Goal: Task Accomplishment & Management: Manage account settings

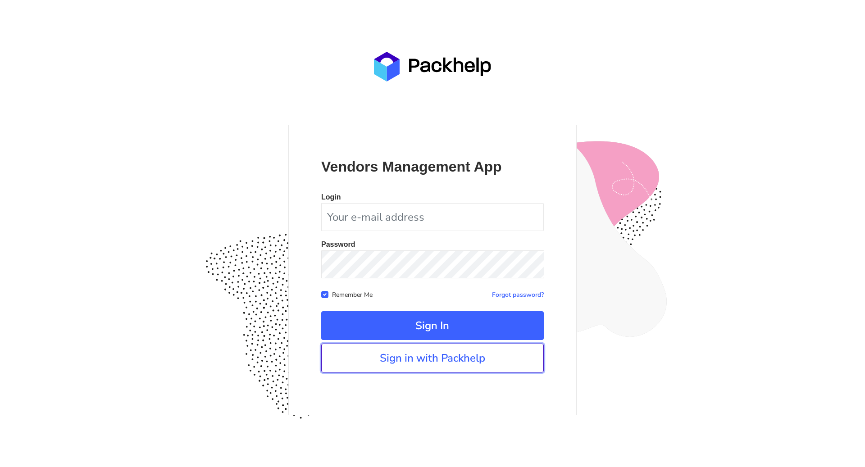
click at [392, 353] on link "Sign in with Packhelp" at bounding box center [432, 358] width 223 height 29
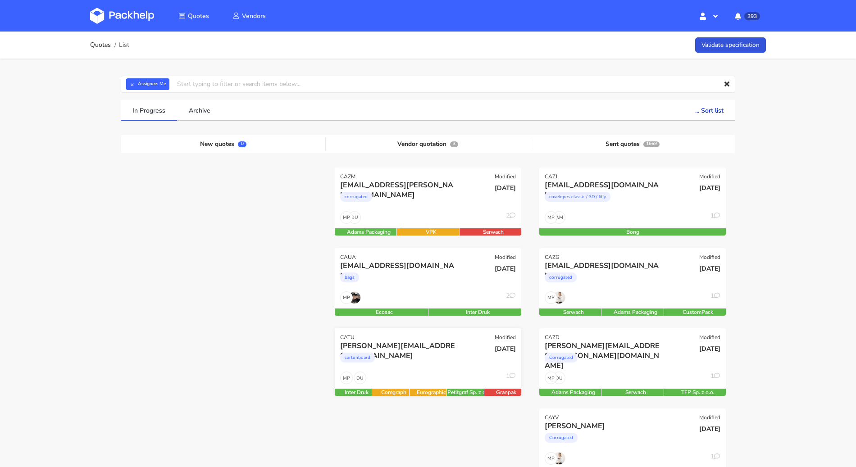
click at [423, 341] on div "[PERSON_NAME][EMAIL_ADDRESS][DOMAIN_NAME]" at bounding box center [399, 346] width 119 height 10
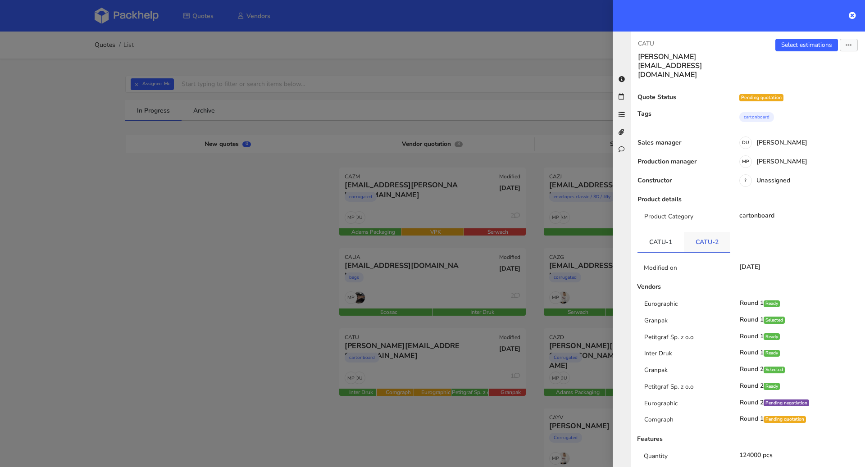
click at [699, 232] on link "CATU-2" at bounding box center [707, 242] width 46 height 20
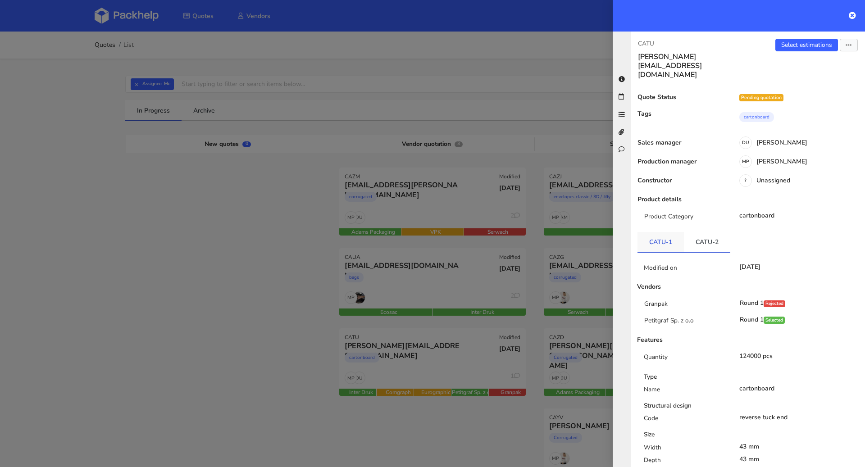
click at [664, 232] on link "CATU-1" at bounding box center [661, 242] width 46 height 20
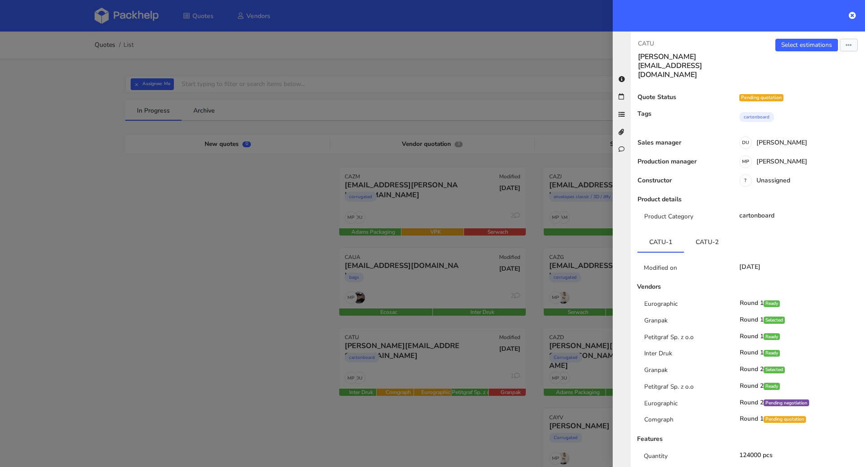
click at [283, 304] on div at bounding box center [432, 233] width 865 height 467
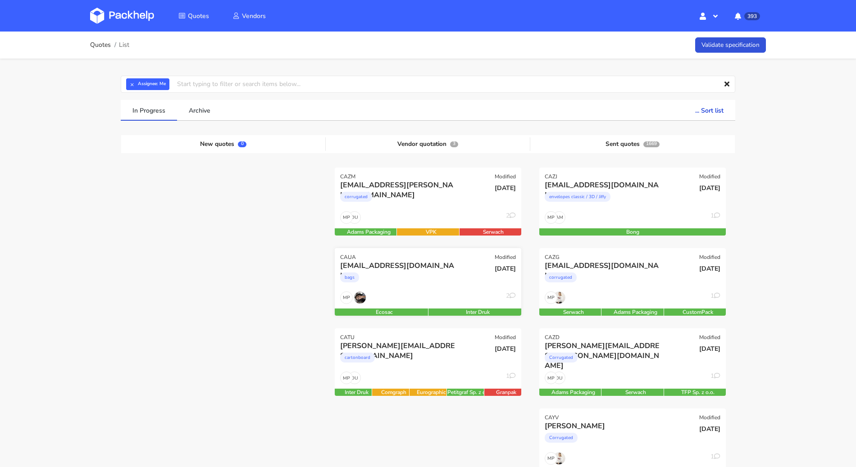
click at [411, 281] on div "bags" at bounding box center [399, 280] width 119 height 18
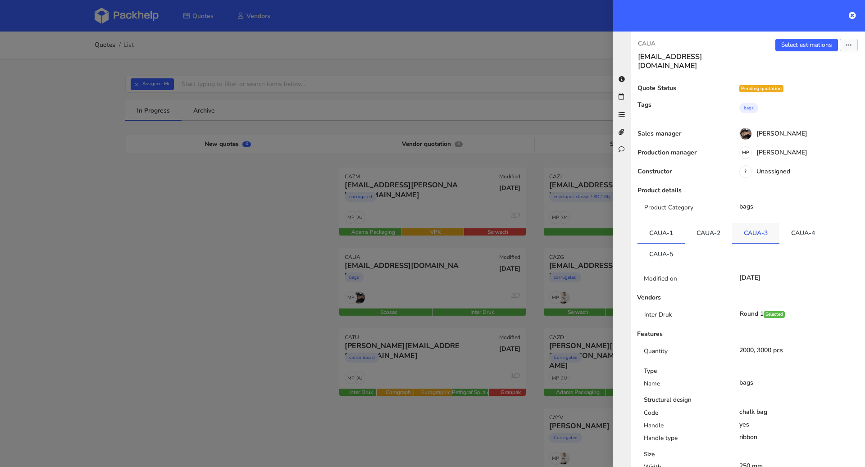
click at [754, 223] on link "CAUA-3" at bounding box center [755, 233] width 47 height 20
click at [791, 223] on link "CAUA-4" at bounding box center [803, 233] width 47 height 20
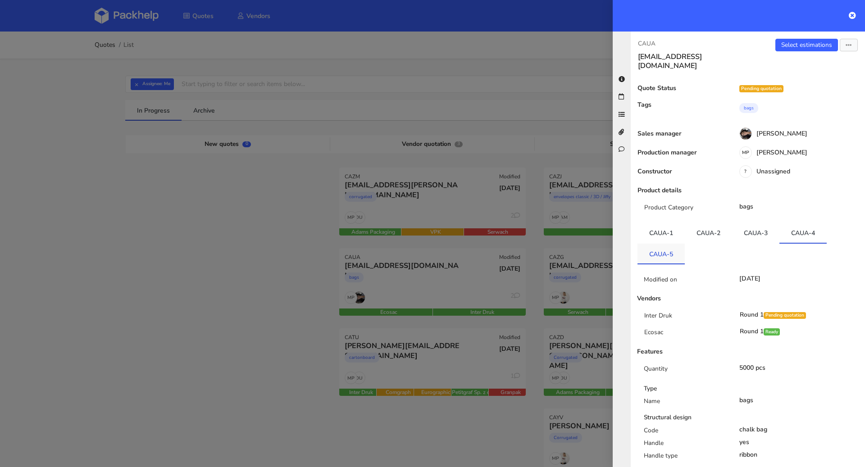
click at [662, 245] on link "CAUA-5" at bounding box center [661, 254] width 47 height 20
click at [787, 223] on link "CAUA-4" at bounding box center [803, 233] width 47 height 20
click at [790, 46] on link "Select estimations" at bounding box center [807, 45] width 63 height 13
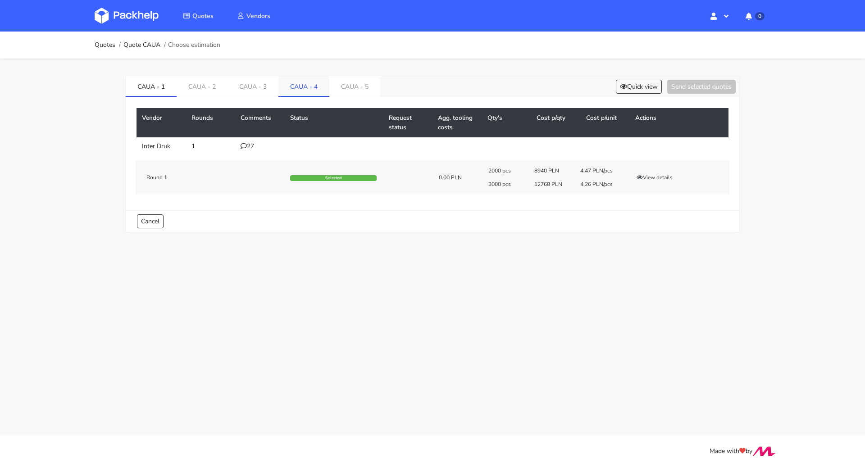
click at [310, 91] on link "CAUA - 4" at bounding box center [304, 86] width 51 height 20
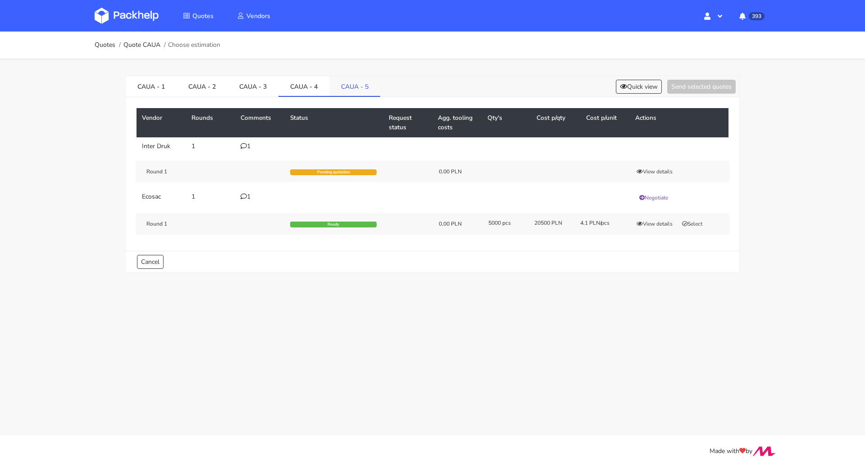
click at [345, 89] on link "CAUA - 5" at bounding box center [354, 86] width 51 height 20
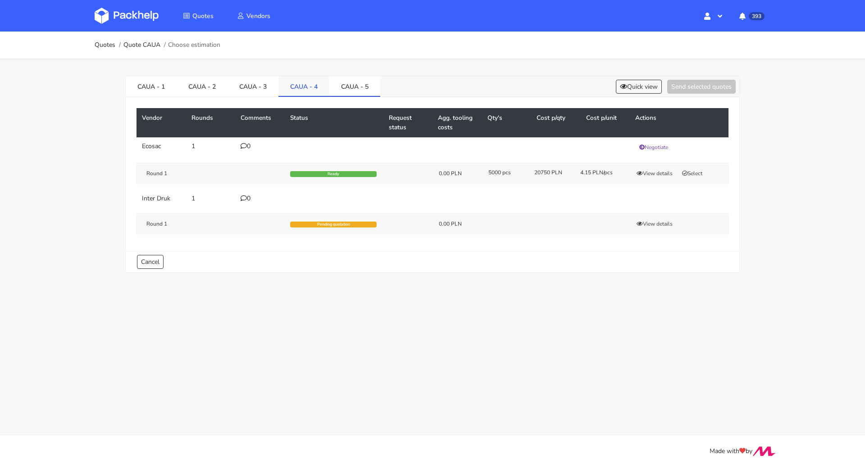
click at [308, 90] on link "CAUA - 4" at bounding box center [304, 86] width 51 height 20
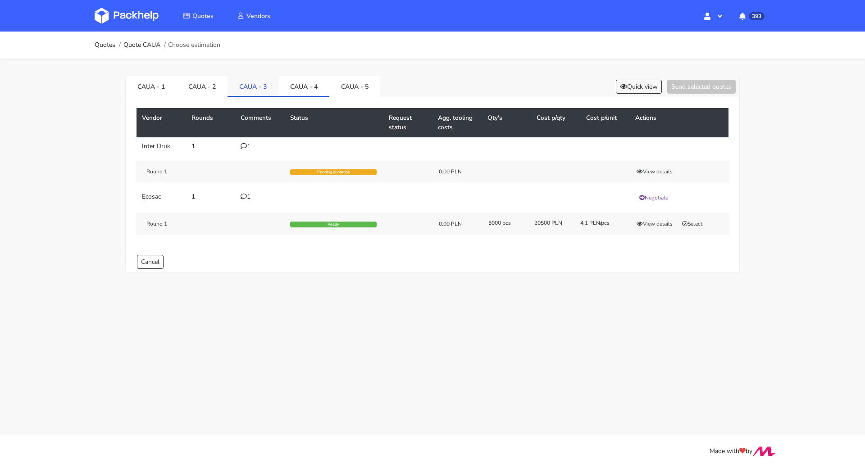
click at [247, 93] on link "CAUA - 3" at bounding box center [253, 86] width 51 height 20
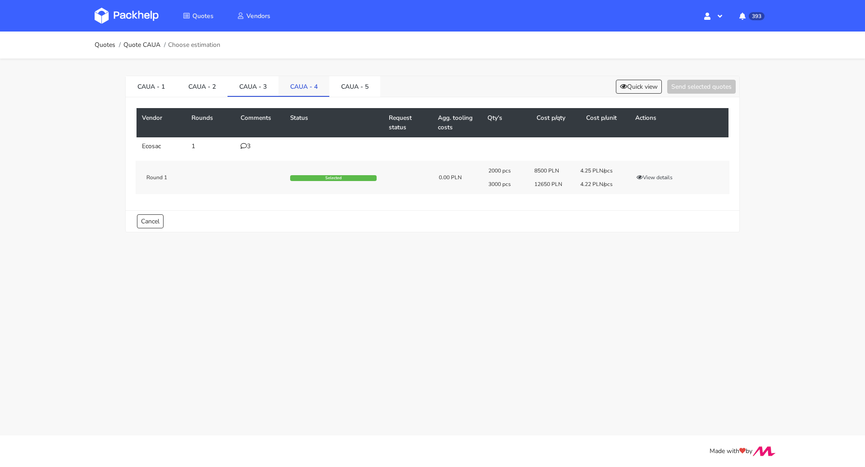
click at [294, 87] on link "CAUA - 4" at bounding box center [304, 86] width 51 height 20
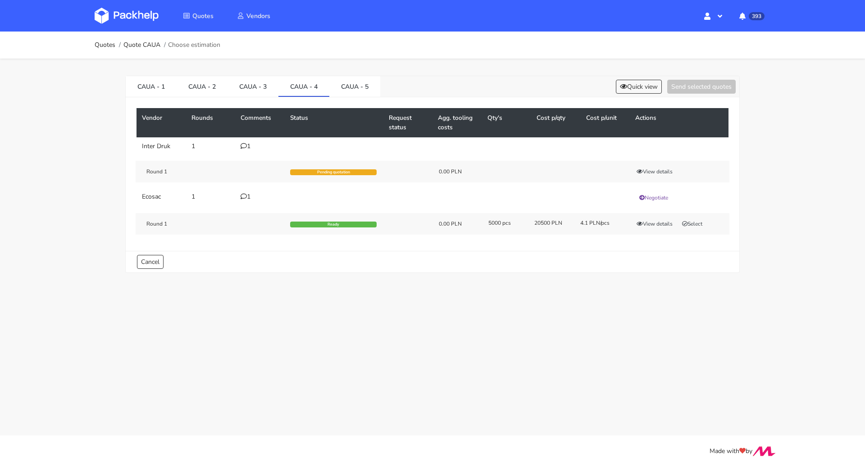
click at [244, 147] on icon at bounding box center [244, 146] width 6 height 6
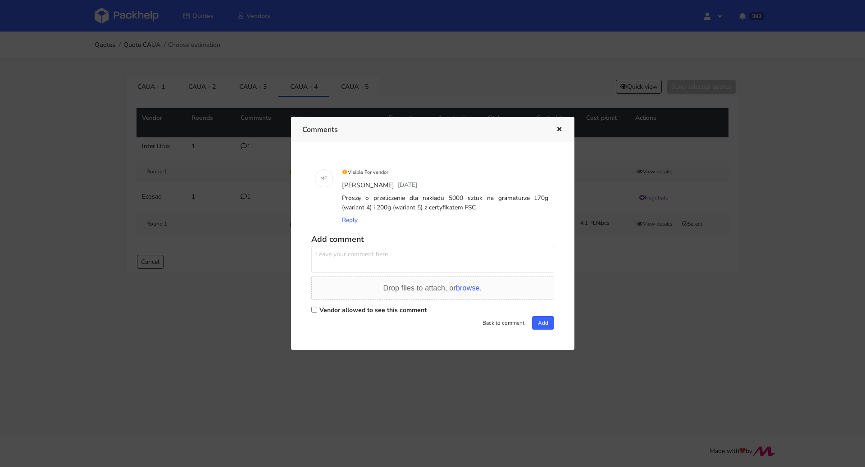
click at [349, 311] on label "Vendor allowed to see this comment" at bounding box center [373, 310] width 107 height 9
click at [317, 311] on input "Vendor allowed to see this comment" at bounding box center [314, 310] width 6 height 6
checkbox input "true"
click at [371, 261] on textarea at bounding box center [432, 259] width 243 height 27
type textarea "Dzień dobry. Proszę o wycenę"
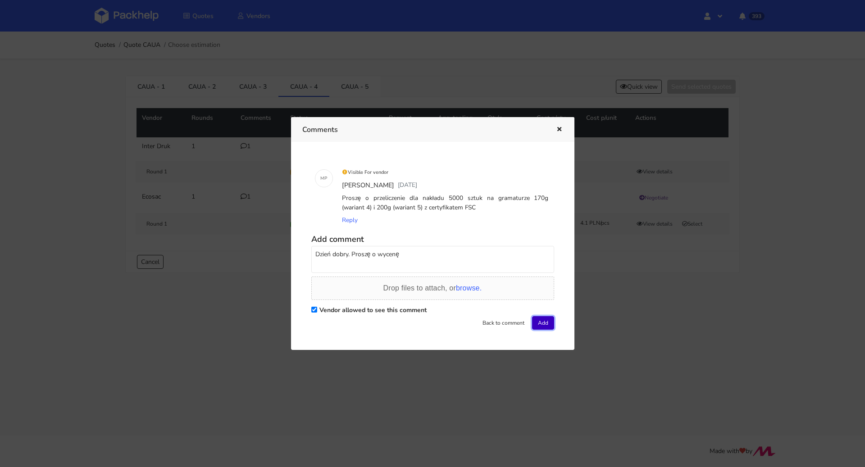
click at [539, 321] on button "Add" at bounding box center [543, 323] width 22 height 14
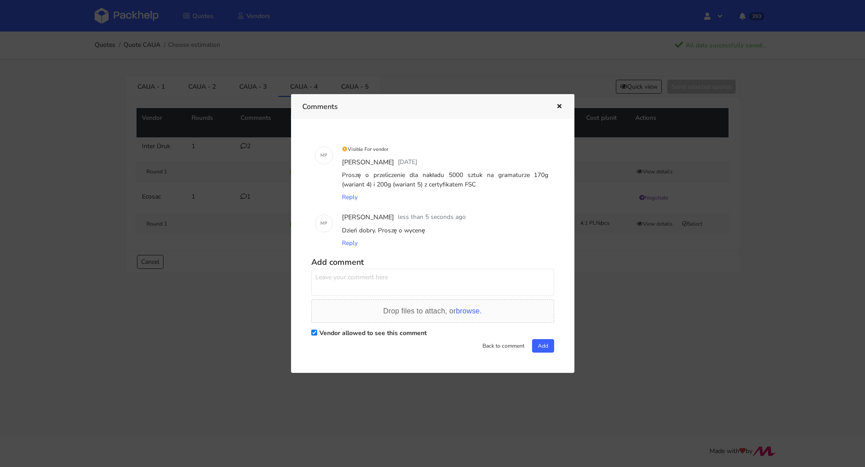
click at [557, 109] on icon "button" at bounding box center [560, 107] width 8 height 6
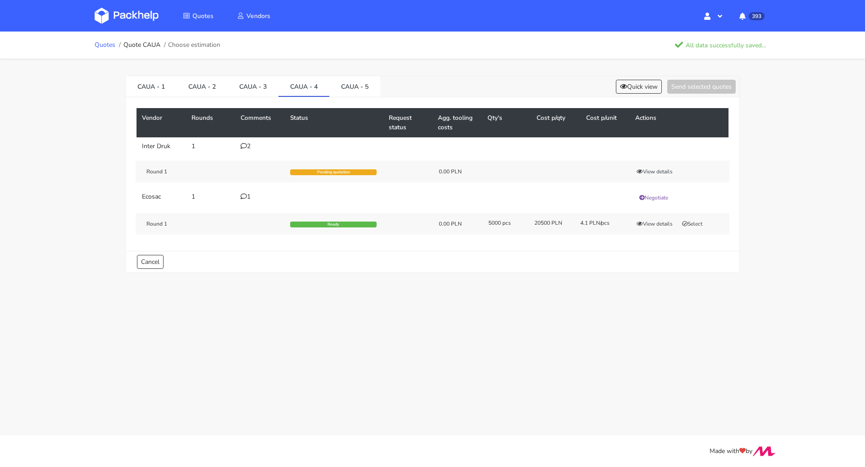
click at [97, 41] on link "Quotes" at bounding box center [105, 44] width 21 height 7
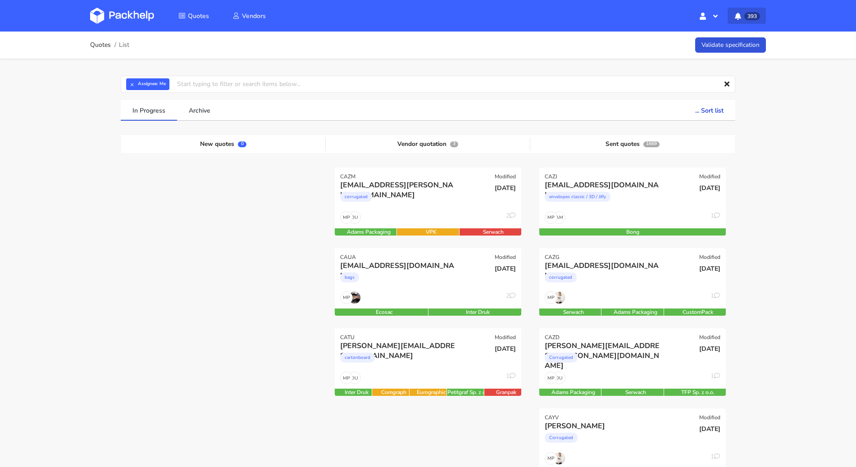
click at [747, 18] on span "393" at bounding box center [753, 16] width 16 height 8
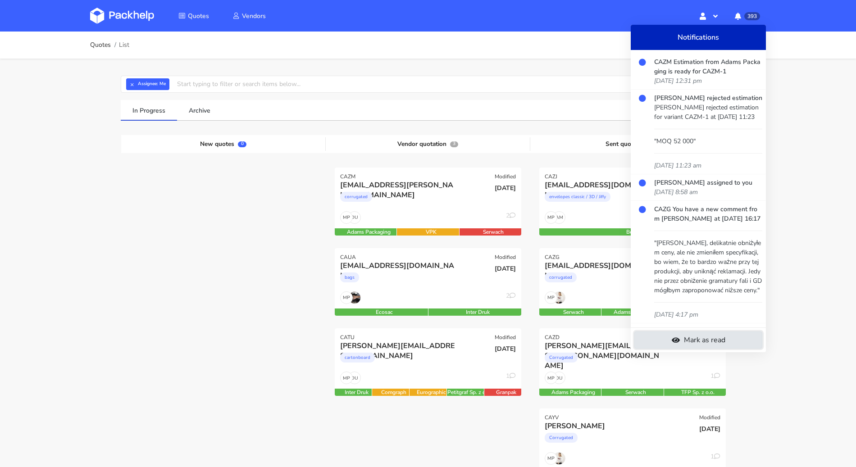
click at [724, 333] on link "Mark as read" at bounding box center [699, 340] width 128 height 17
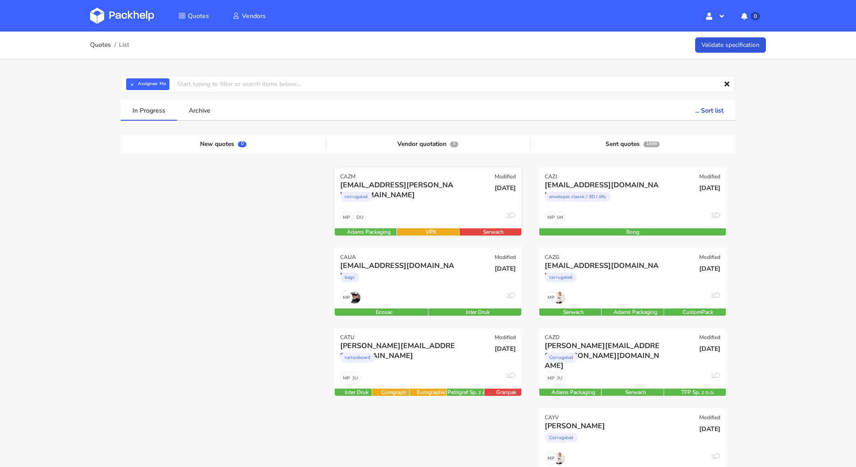
click at [411, 209] on div "sven.klein@true-skin.de corrugated" at bounding box center [397, 195] width 126 height 31
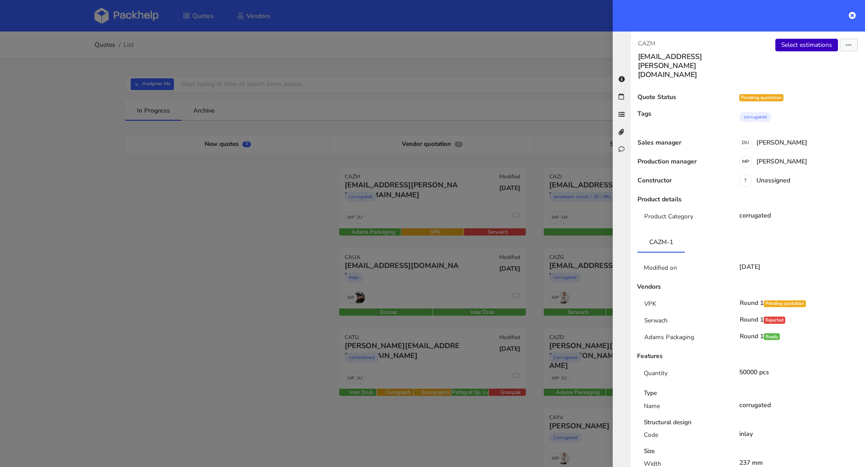
click at [791, 43] on link "Select estimations" at bounding box center [807, 45] width 63 height 13
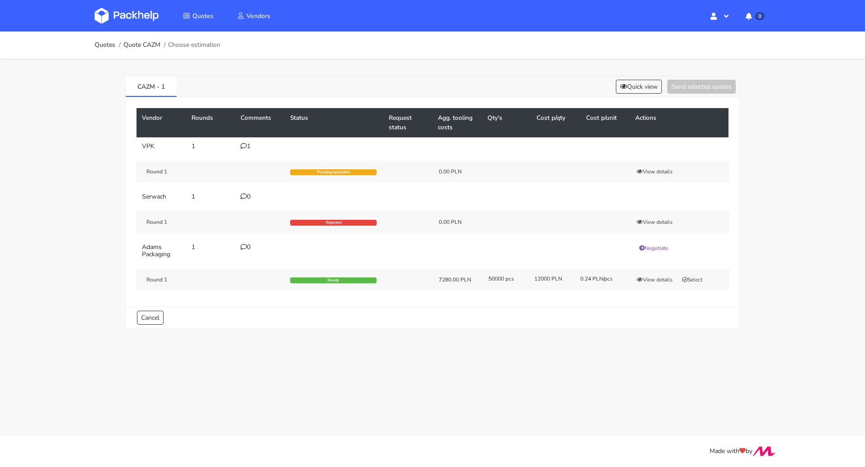
click at [249, 145] on div "1" at bounding box center [260, 146] width 39 height 7
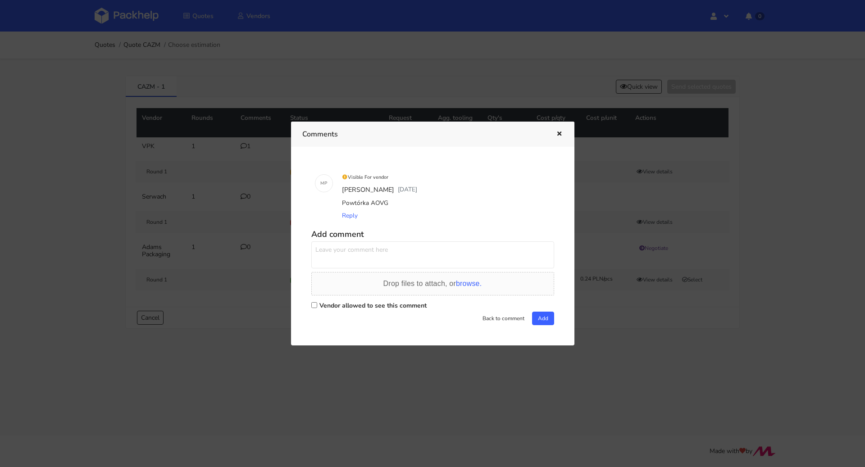
click at [369, 306] on label "Vendor allowed to see this comment" at bounding box center [373, 305] width 107 height 9
click at [317, 306] on input "Vendor allowed to see this comment" at bounding box center [314, 305] width 6 height 6
checkbox input "true"
click at [367, 256] on textarea at bounding box center [432, 255] width 243 height 27
type textarea "Dzień dobry. Proszę o wycenę"
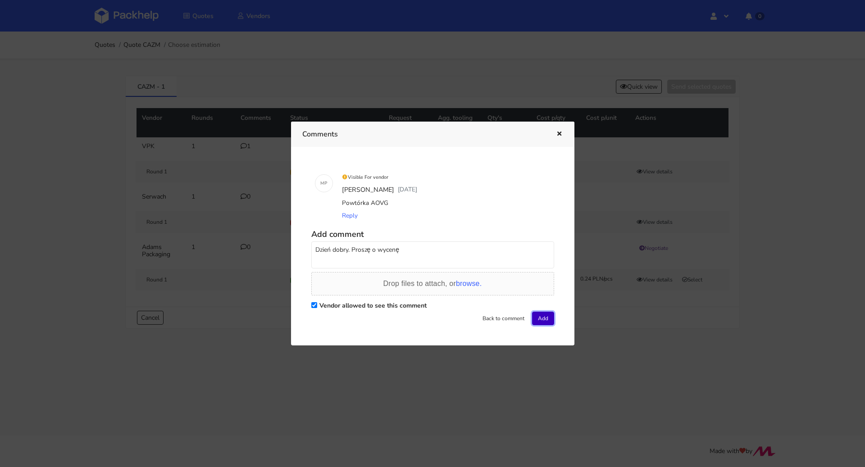
click at [536, 321] on button "Add" at bounding box center [543, 319] width 22 height 14
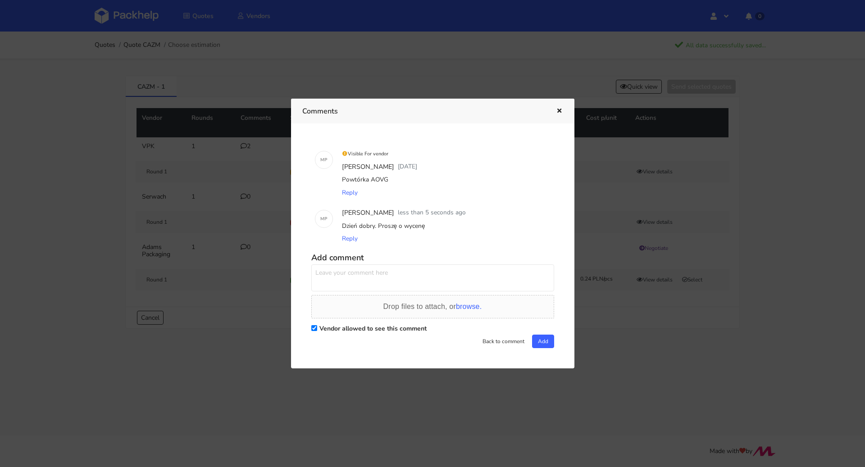
click at [559, 107] on button "button" at bounding box center [558, 111] width 10 height 12
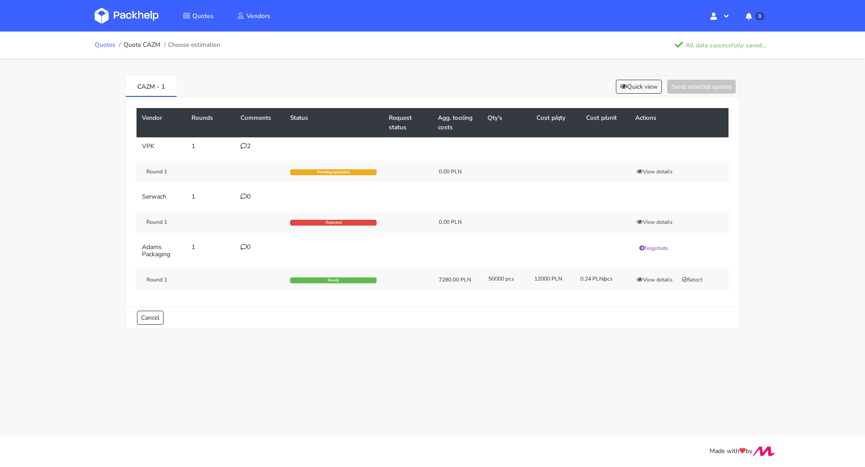
click at [98, 48] on link "Quotes" at bounding box center [105, 44] width 21 height 7
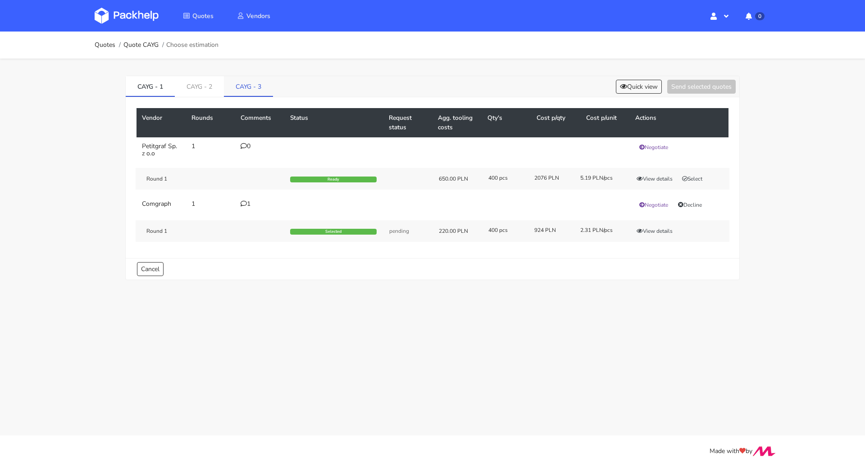
click at [259, 91] on link "CAYG - 3" at bounding box center [248, 86] width 49 height 20
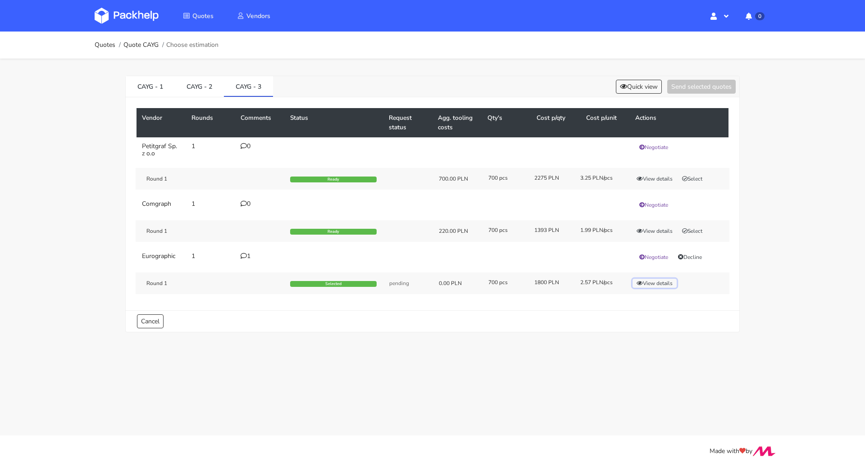
click at [658, 280] on button "View details" at bounding box center [655, 283] width 44 height 9
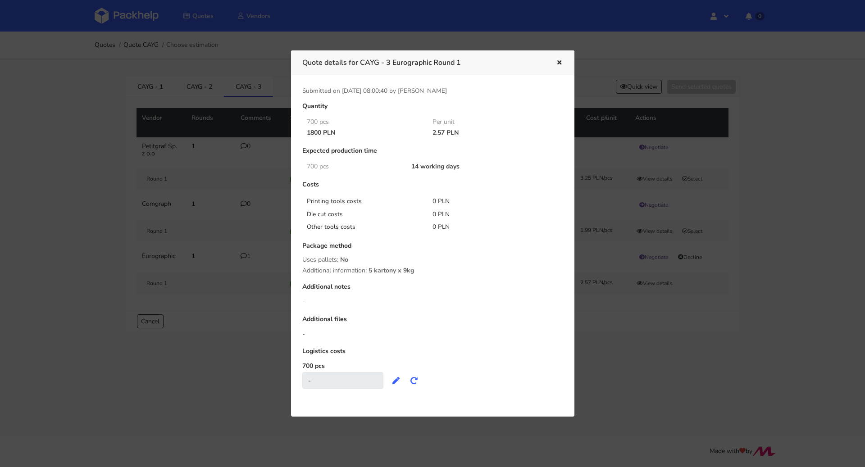
click at [556, 63] on icon "button" at bounding box center [560, 63] width 8 height 6
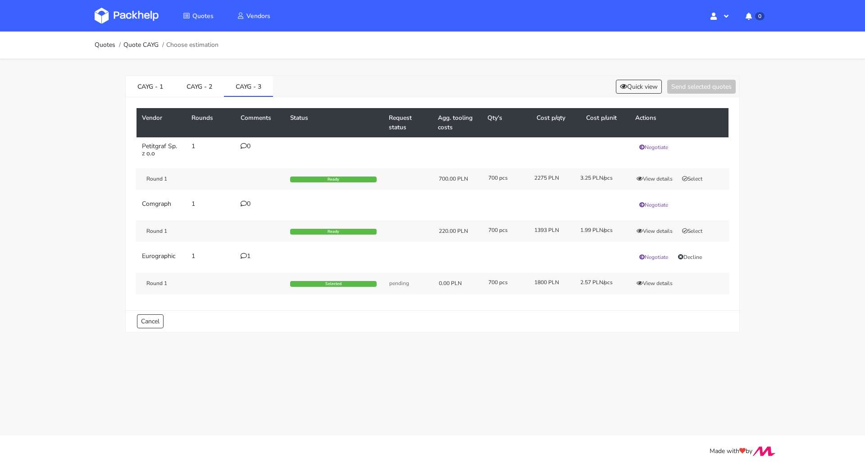
click at [245, 254] on icon at bounding box center [244, 256] width 6 height 6
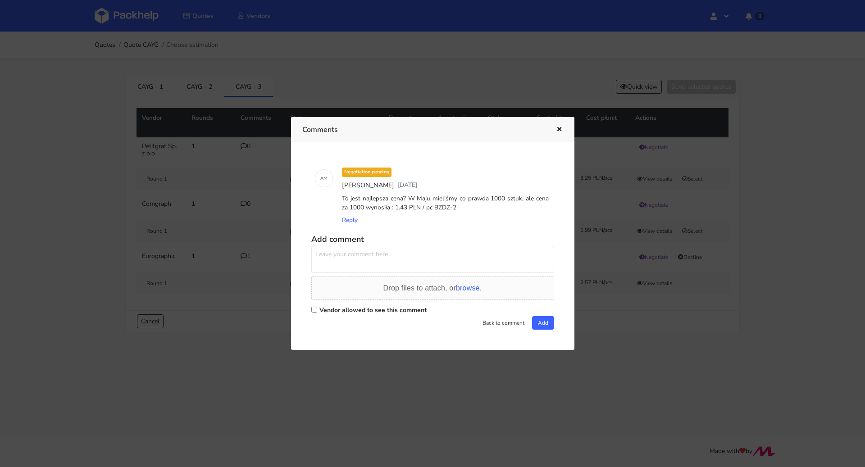
click at [242, 316] on div at bounding box center [432, 233] width 865 height 467
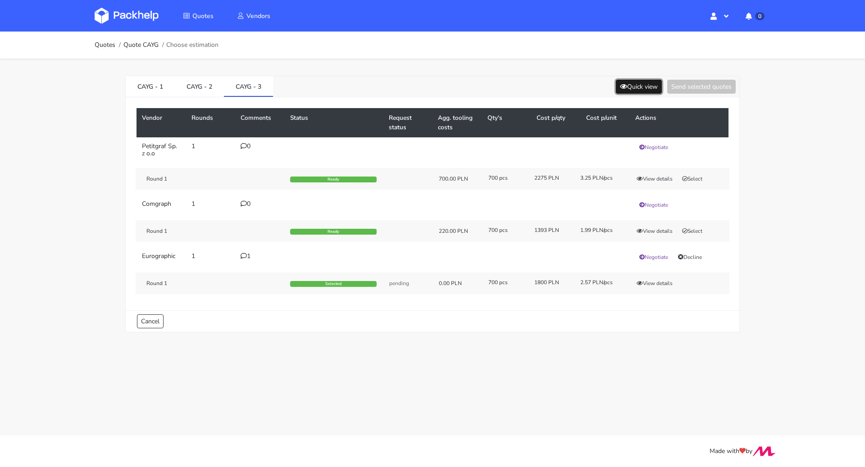
click at [631, 90] on button "Quick view" at bounding box center [639, 87] width 46 height 14
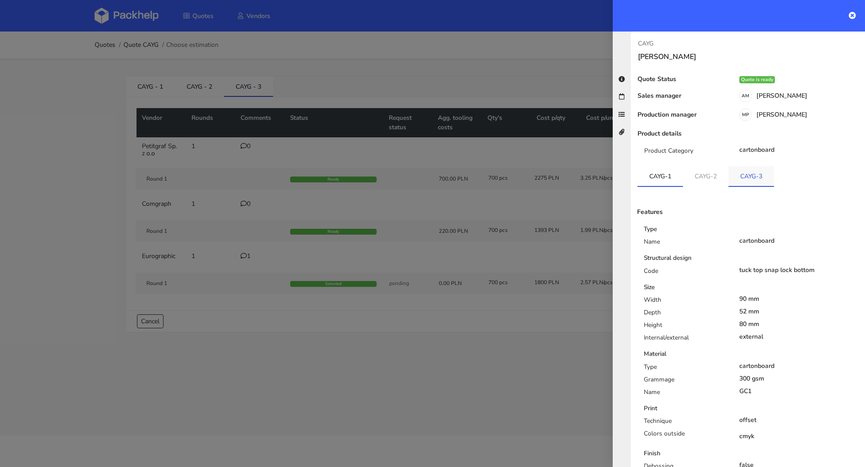
click at [757, 175] on link "CAYG-3" at bounding box center [752, 176] width 46 height 20
click at [411, 307] on div at bounding box center [432, 233] width 865 height 467
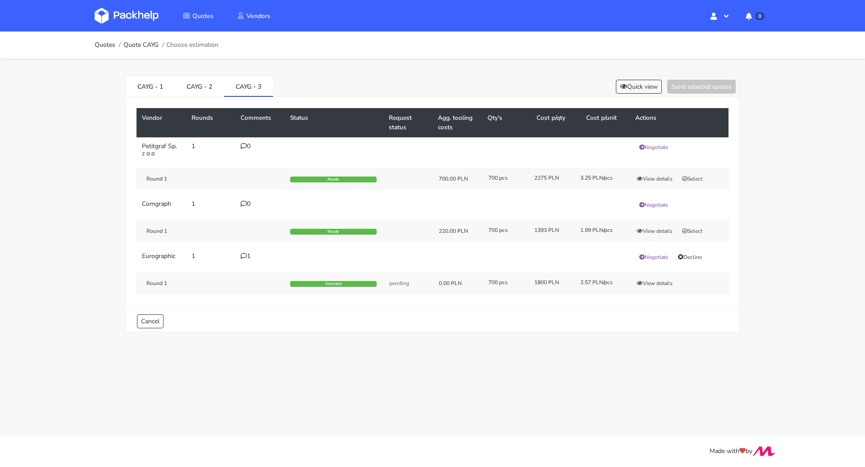
click at [660, 95] on div "CAYG - 1 CAYG - 2 CAYG - 3 Quick view Send selected quotes" at bounding box center [433, 86] width 614 height 21
click at [649, 89] on button "Quick view" at bounding box center [639, 87] width 46 height 14
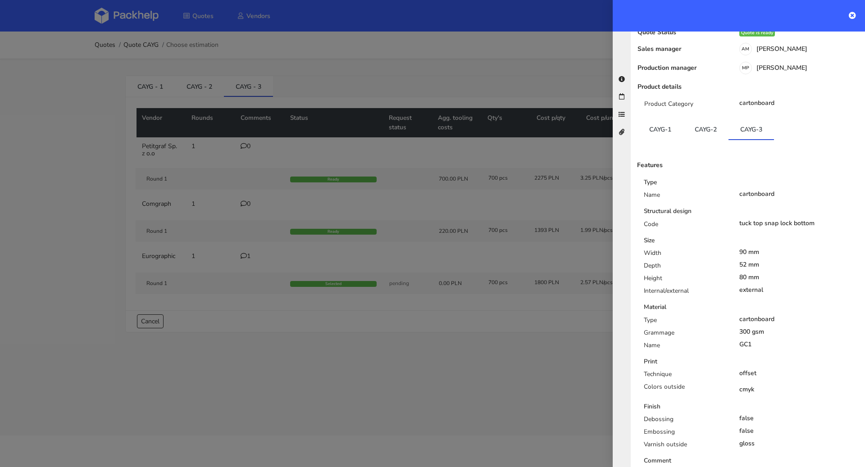
scroll to position [211, 0]
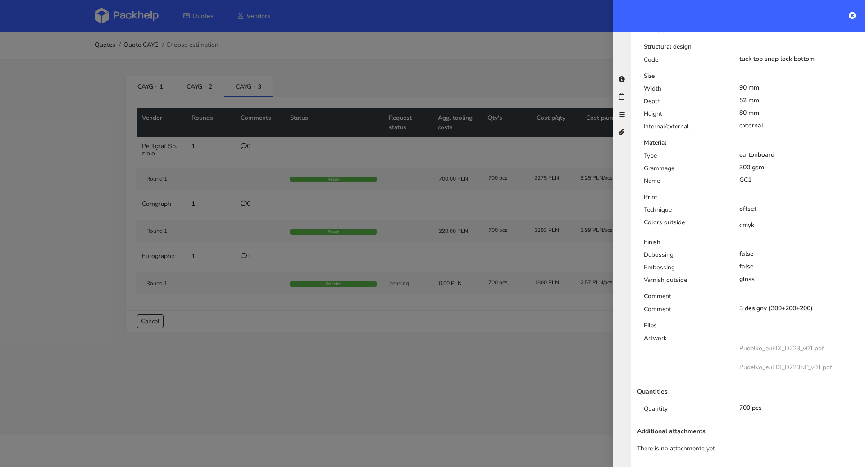
click at [499, 324] on div at bounding box center [432, 233] width 865 height 467
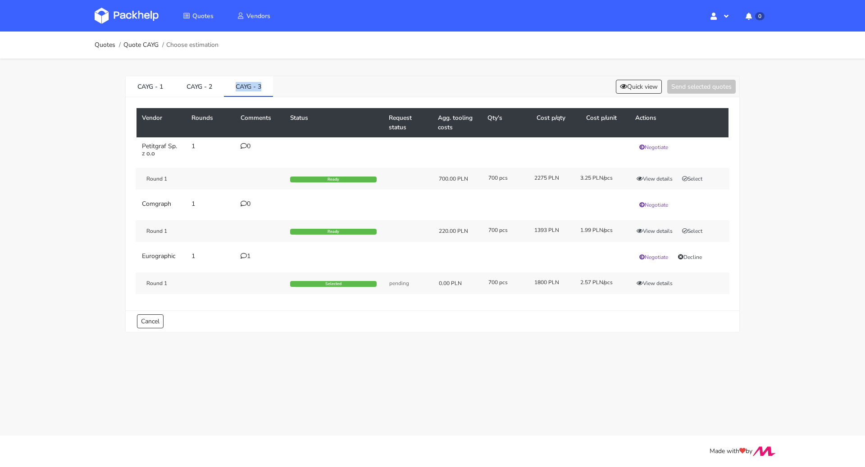
drag, startPoint x: 237, startPoint y: 82, endPoint x: 276, endPoint y: 93, distance: 40.2
click at [276, 93] on div "CAYG - 1 CAYG - 2 CAYG - 3 Quick view Send selected quotes" at bounding box center [433, 86] width 614 height 21
copy link "CAYG - 3"
click at [107, 42] on link "Quotes" at bounding box center [105, 44] width 21 height 7
